Goal: Information Seeking & Learning: Learn about a topic

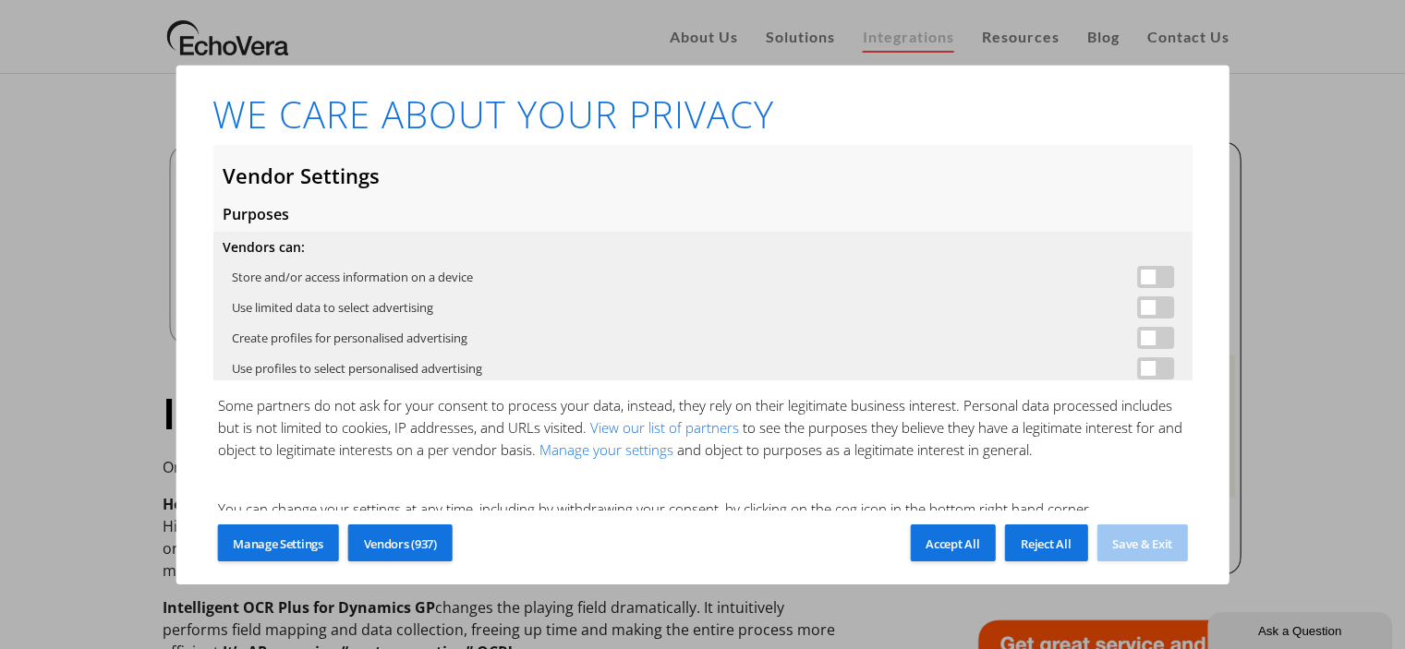
click at [1041, 538] on span "Reject All" at bounding box center [1045, 544] width 50 height 17
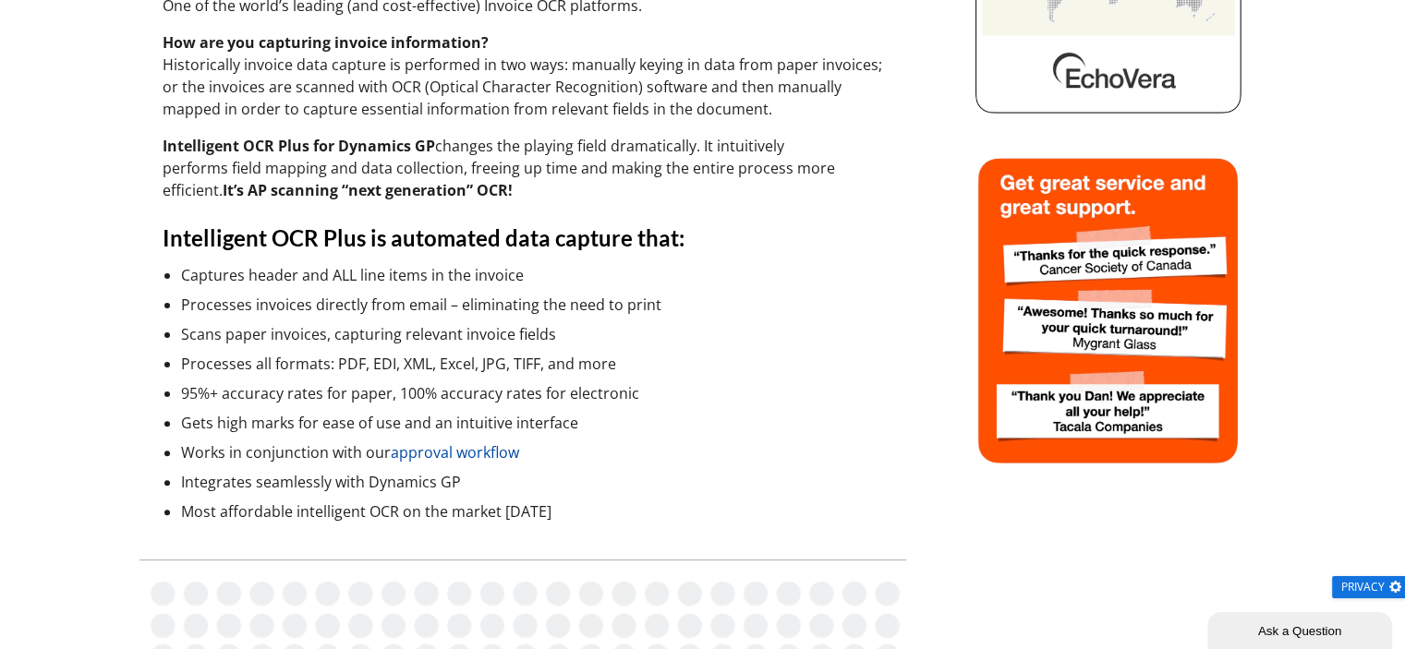
scroll to position [554, 0]
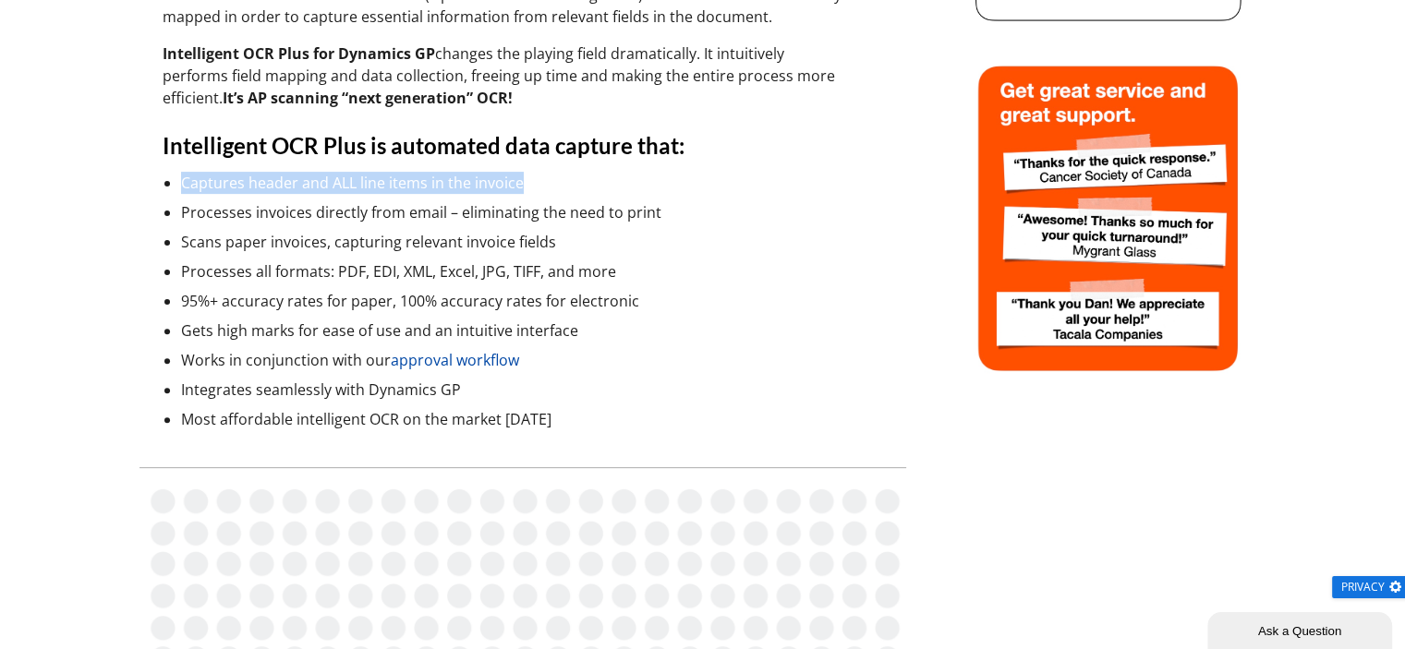
drag, startPoint x: 183, startPoint y: 178, endPoint x: 549, endPoint y: 191, distance: 366.9
click at [549, 191] on li "Captures header and ALL line items in the invoice" at bounding box center [532, 183] width 702 height 22
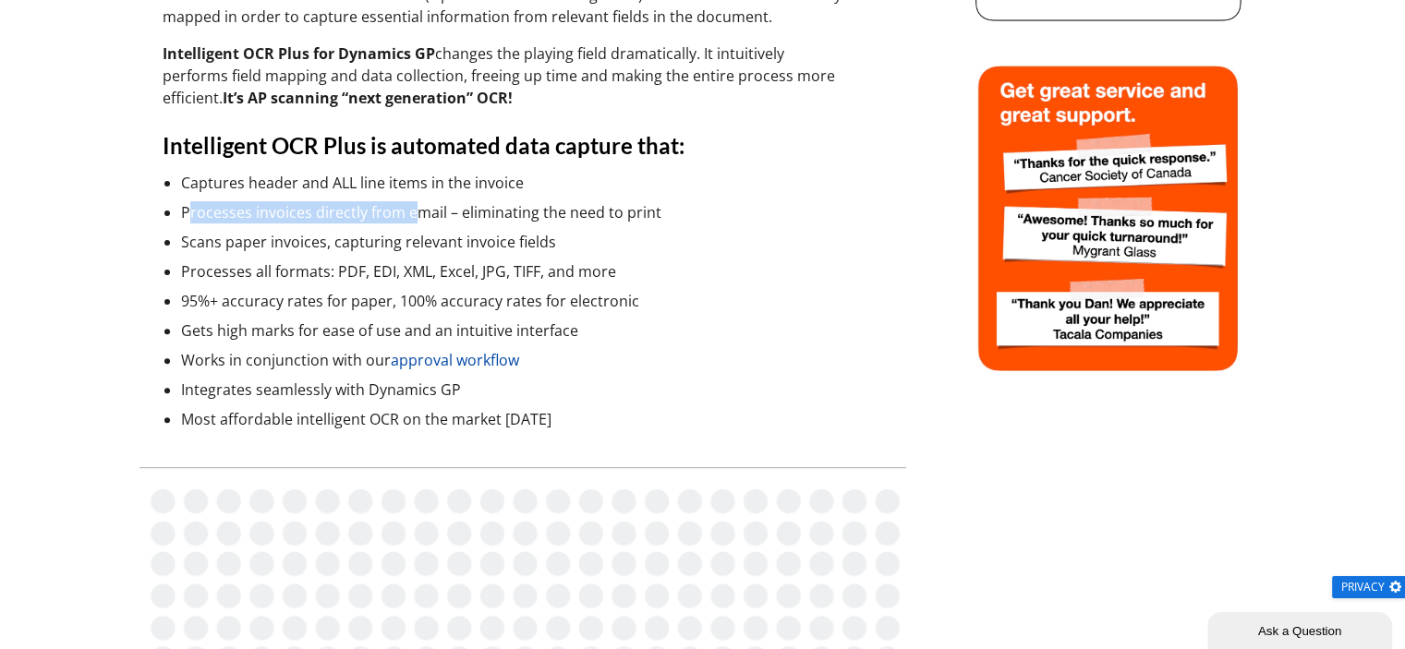
drag, startPoint x: 186, startPoint y: 206, endPoint x: 414, endPoint y: 209, distance: 228.1
click at [414, 209] on li "Processes invoices directly from email – eliminating the need to print" at bounding box center [532, 212] width 702 height 22
click at [429, 206] on li "Processes invoices directly from email – eliminating the need to print" at bounding box center [532, 212] width 702 height 22
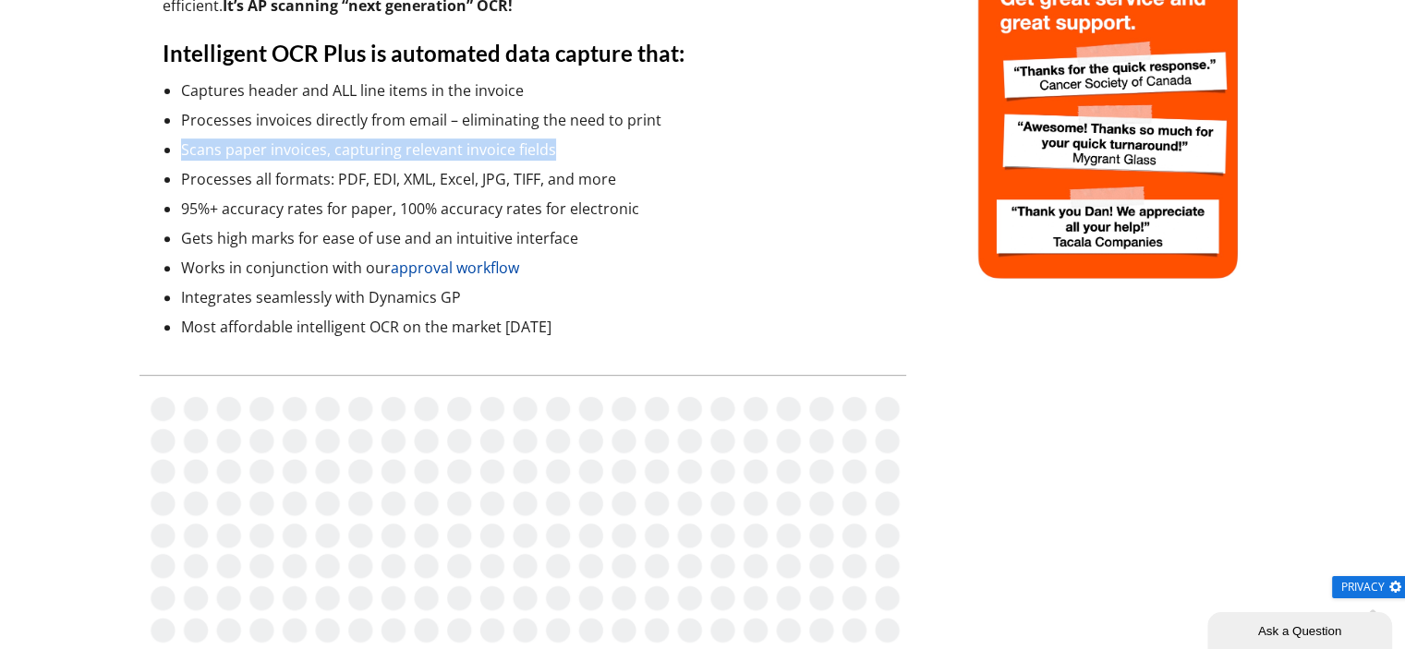
drag, startPoint x: 181, startPoint y: 147, endPoint x: 594, endPoint y: 154, distance: 412.9
click at [594, 154] on li "Scans paper invoices, capturing relevant invoice fields" at bounding box center [532, 150] width 702 height 22
click at [581, 147] on li "Scans paper invoices, capturing relevant invoice fields" at bounding box center [532, 150] width 702 height 22
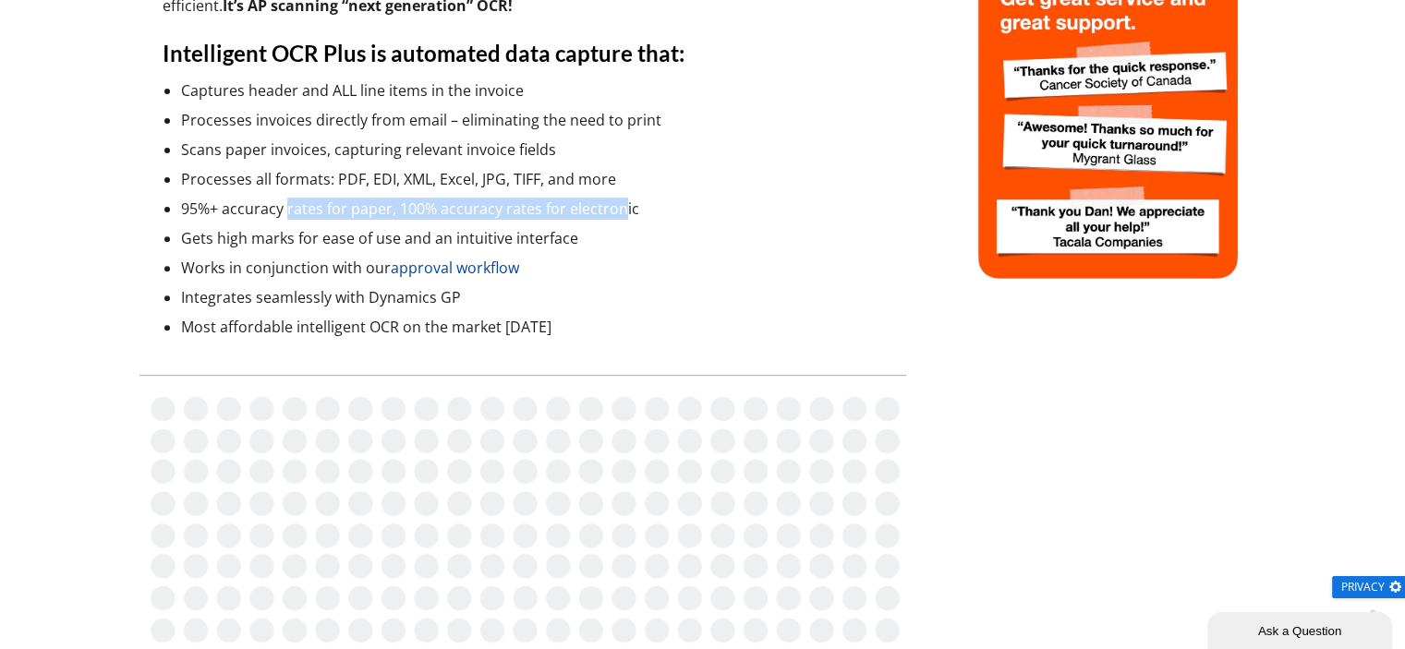
drag, startPoint x: 284, startPoint y: 205, endPoint x: 616, endPoint y: 201, distance: 332.5
click at [616, 201] on li "95%+ accuracy rates for paper, 100% accuracy rates for electronic" at bounding box center [532, 209] width 702 height 22
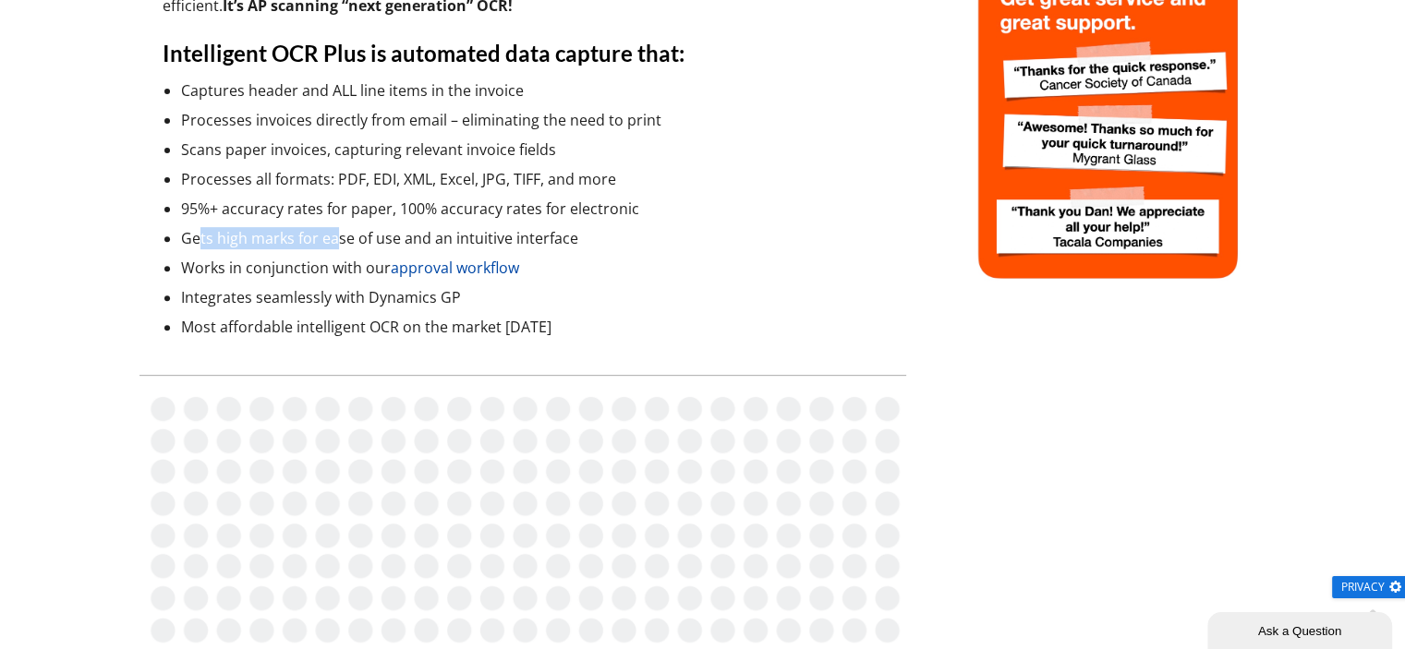
drag, startPoint x: 201, startPoint y: 235, endPoint x: 337, endPoint y: 233, distance: 135.8
click at [337, 233] on li "Gets high marks for ease of use and an intuitive interface" at bounding box center [532, 238] width 702 height 22
click at [369, 235] on li "Gets high marks for ease of use and an intuitive interface" at bounding box center [532, 238] width 702 height 22
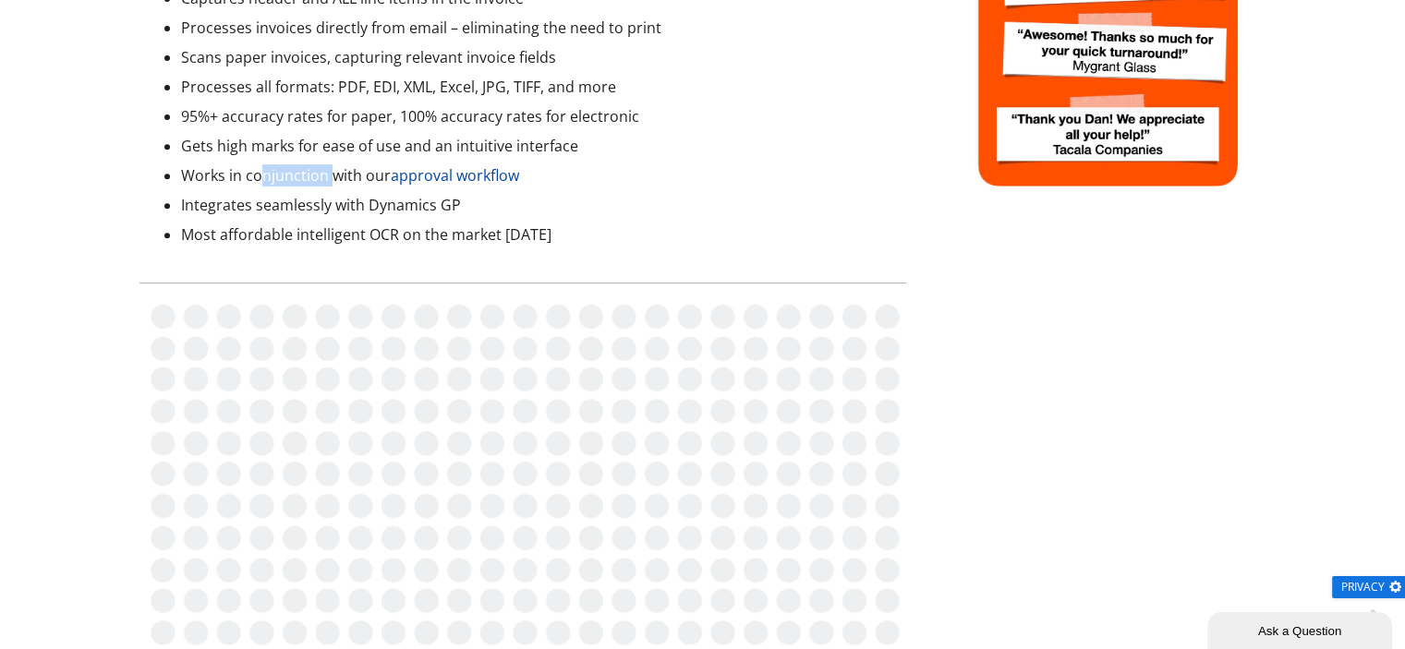
drag, startPoint x: 258, startPoint y: 174, endPoint x: 326, endPoint y: 178, distance: 68.5
click at [326, 178] on li "Works in conjunction with our approval workflow" at bounding box center [532, 175] width 702 height 22
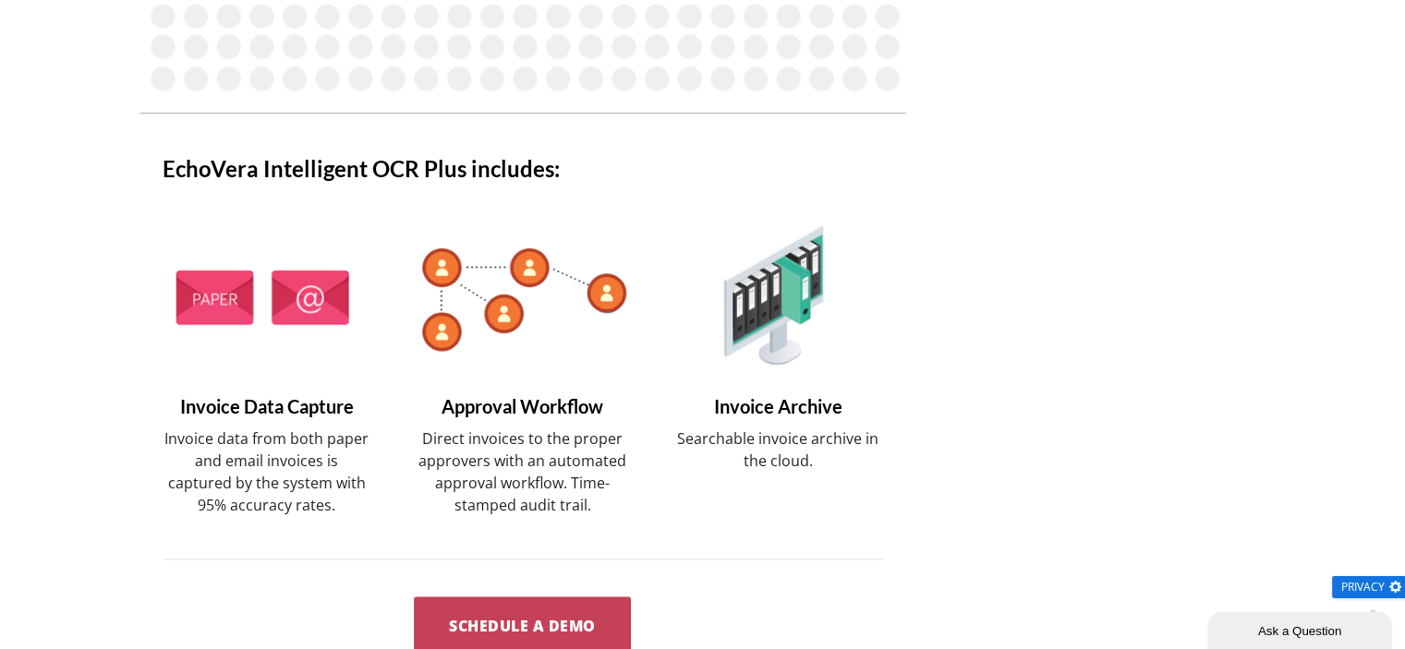
scroll to position [1385, 0]
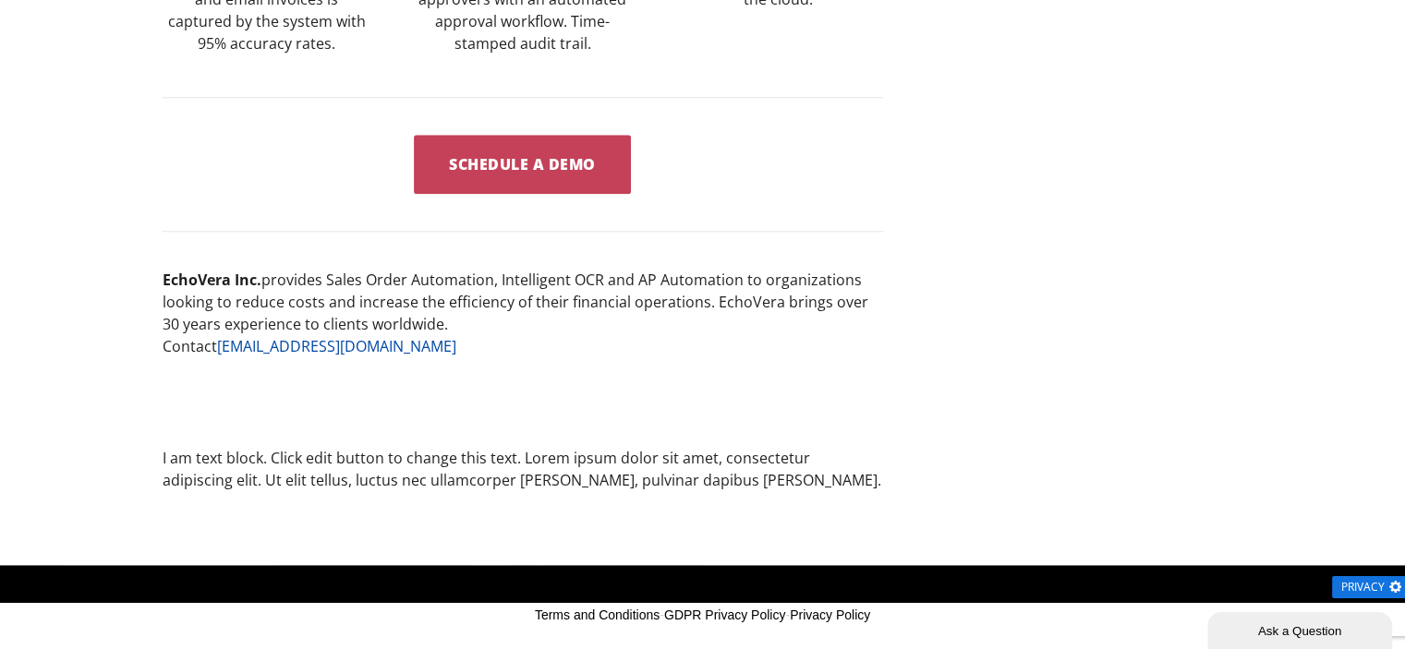
scroll to position [1766, 0]
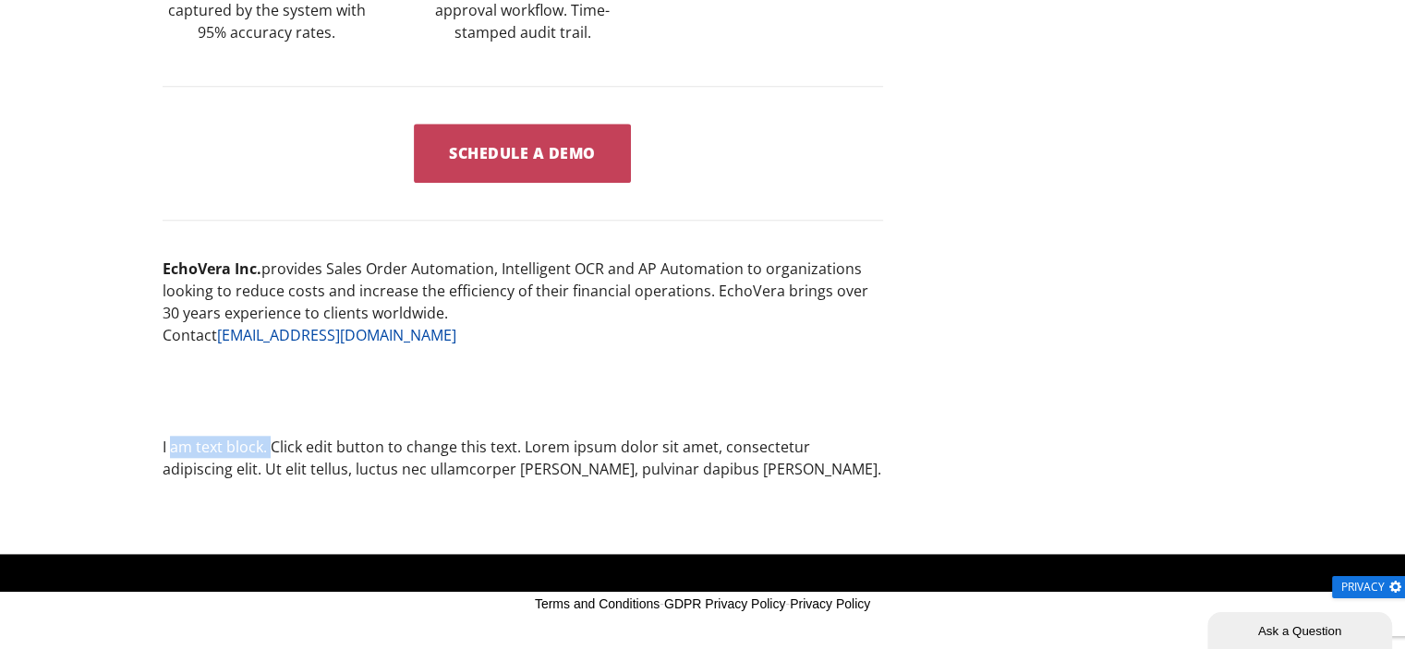
drag, startPoint x: 171, startPoint y: 442, endPoint x: 268, endPoint y: 452, distance: 97.4
click at [268, 452] on p "I am text block. Click edit button to change this text. Lorem ipsum dolor sit a…" at bounding box center [523, 457] width 720 height 45
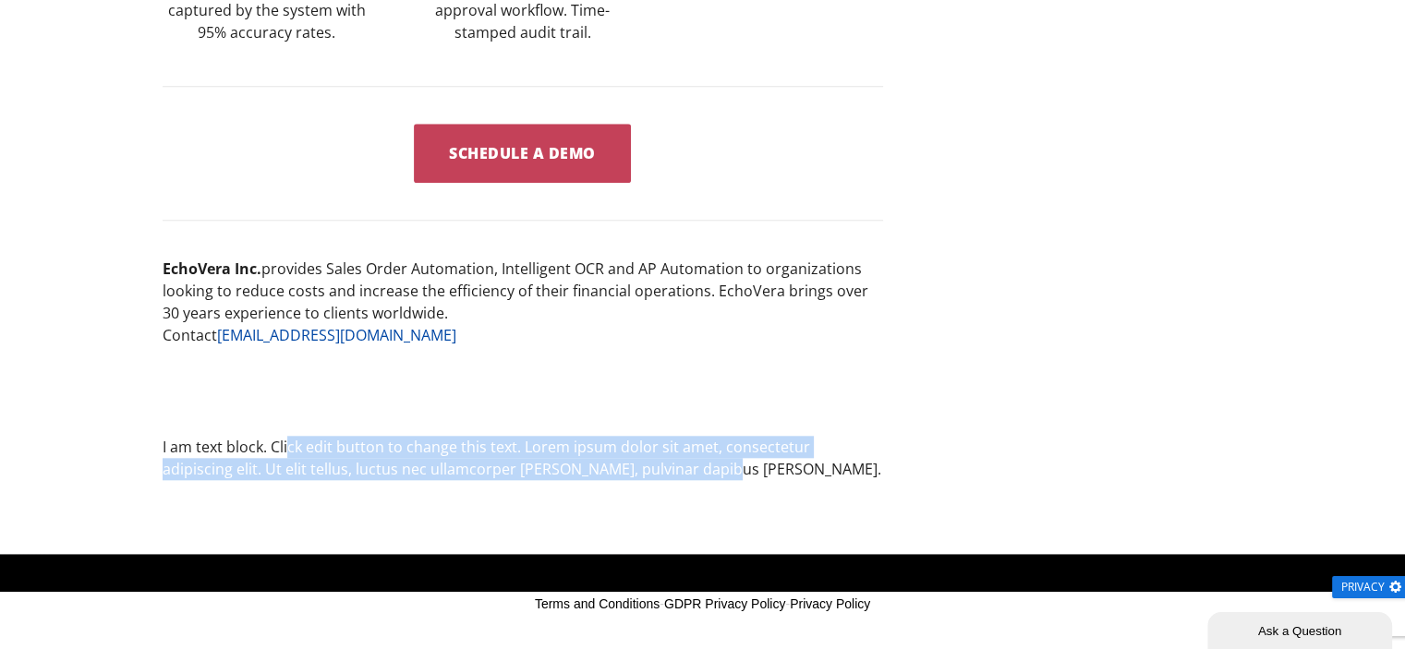
drag, startPoint x: 288, startPoint y: 441, endPoint x: 646, endPoint y: 471, distance: 359.5
click at [646, 471] on p "I am text block. Click edit button to change this text. Lorem ipsum dolor sit a…" at bounding box center [523, 457] width 720 height 45
click at [651, 471] on p "I am text block. Click edit button to change this text. Lorem ipsum dolor sit a…" at bounding box center [523, 457] width 720 height 45
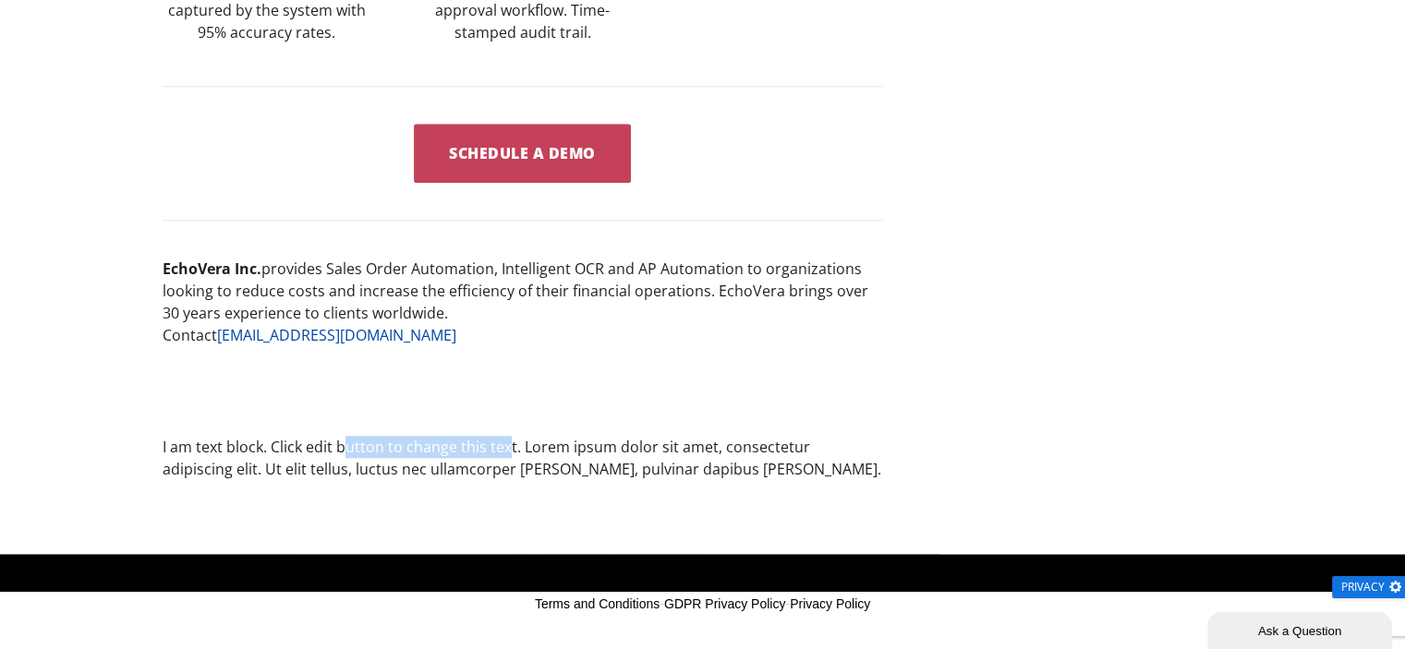
drag, startPoint x: 346, startPoint y: 441, endPoint x: 510, endPoint y: 451, distance: 163.7
click at [506, 451] on p "I am text block. Click edit button to change this text. Lorem ipsum dolor sit a…" at bounding box center [523, 457] width 720 height 45
click at [959, 179] on div at bounding box center [761, 242] width 1612 height 237
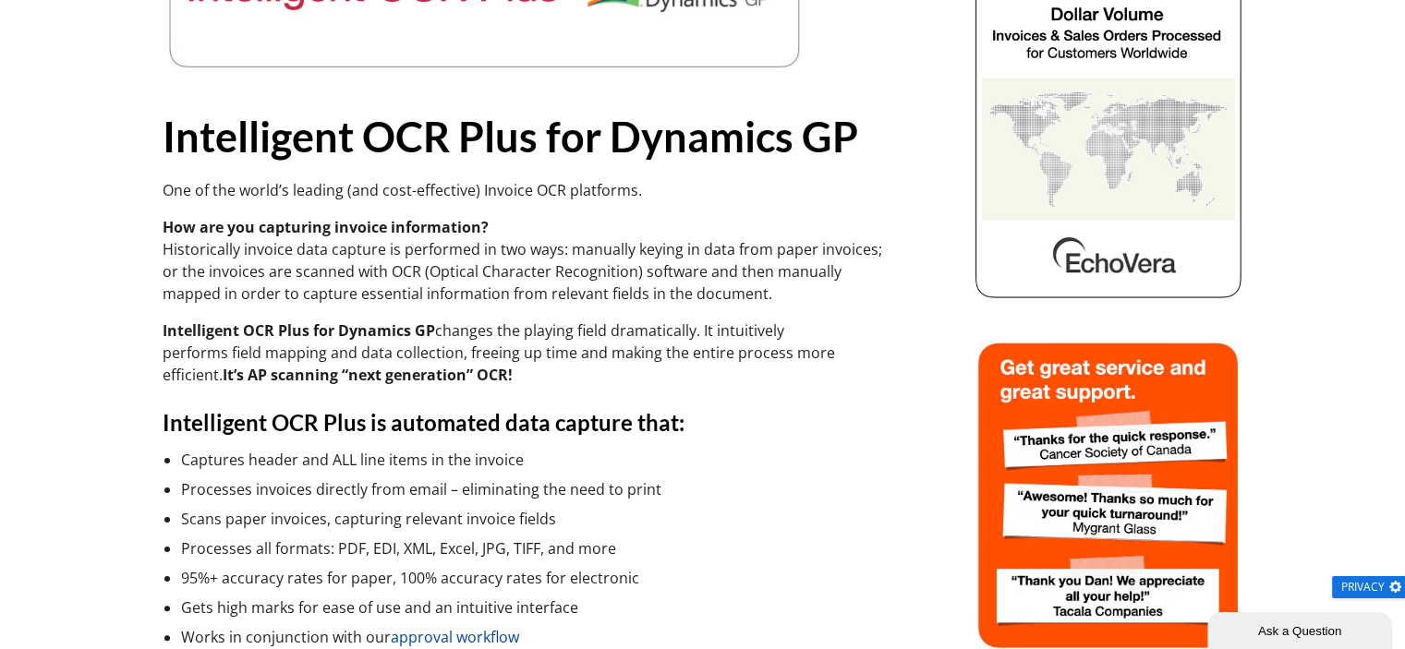
scroll to position [369, 0]
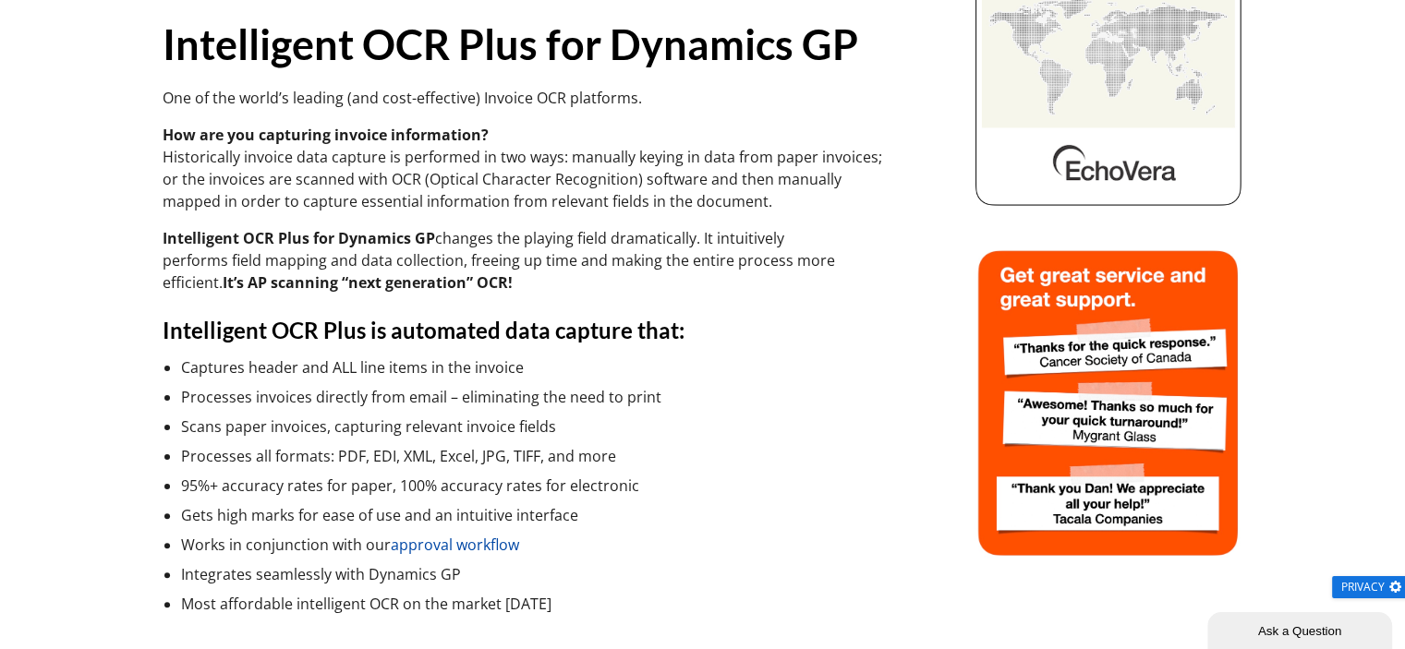
click at [717, 326] on h4 "Intelligent OCR Plus is automated data capture that:" at bounding box center [523, 331] width 720 height 30
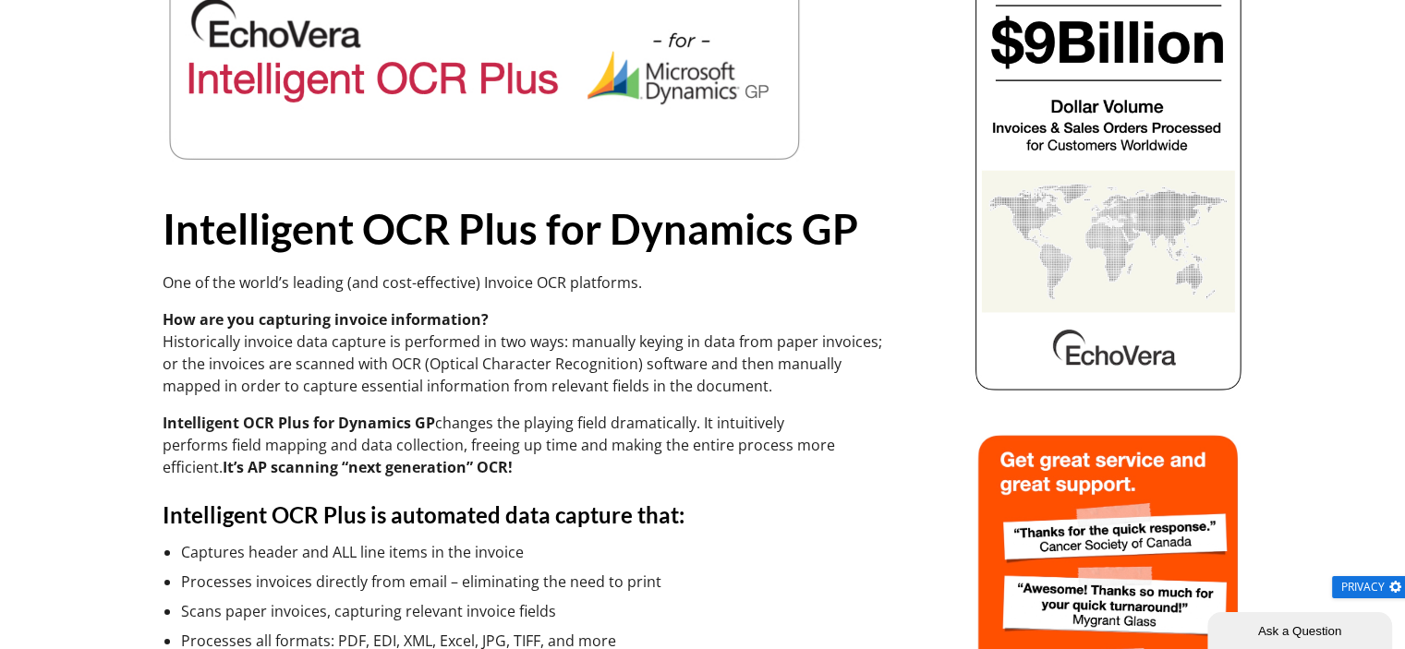
scroll to position [0, 0]
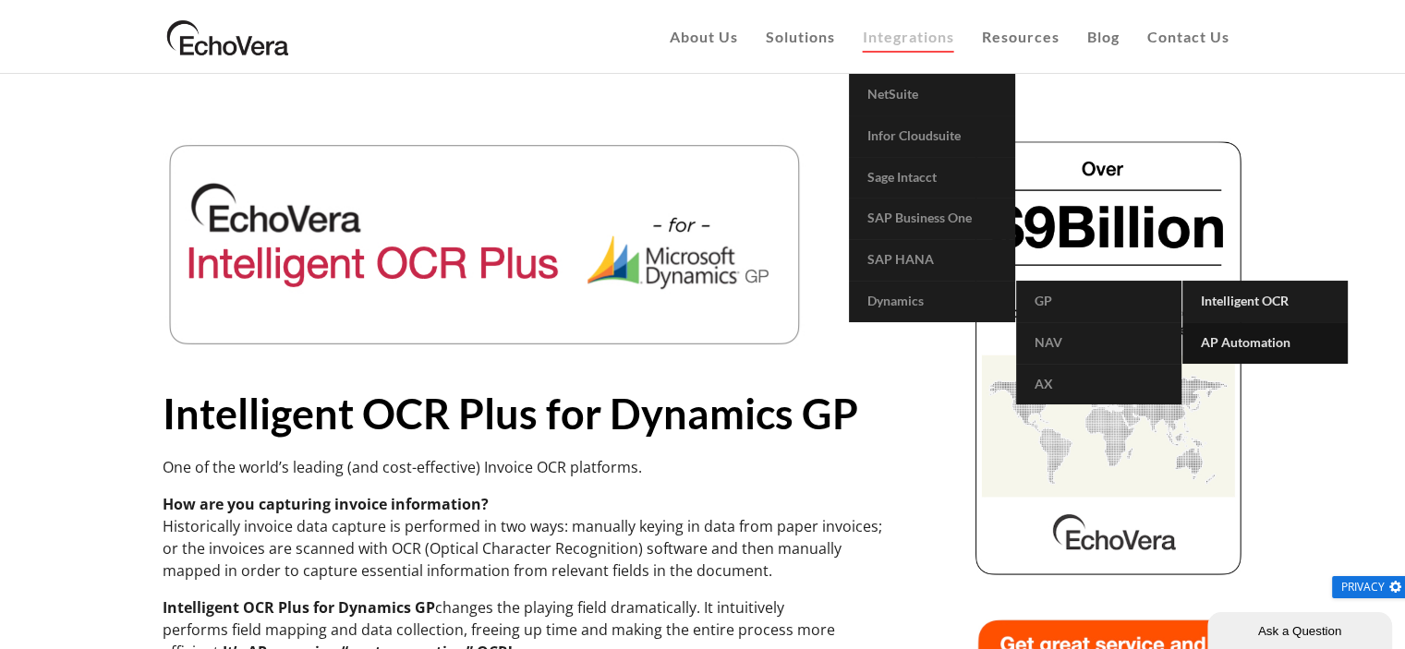
click at [1273, 343] on span "AP Automation" at bounding box center [1246, 342] width 90 height 16
